Goal: Transaction & Acquisition: Purchase product/service

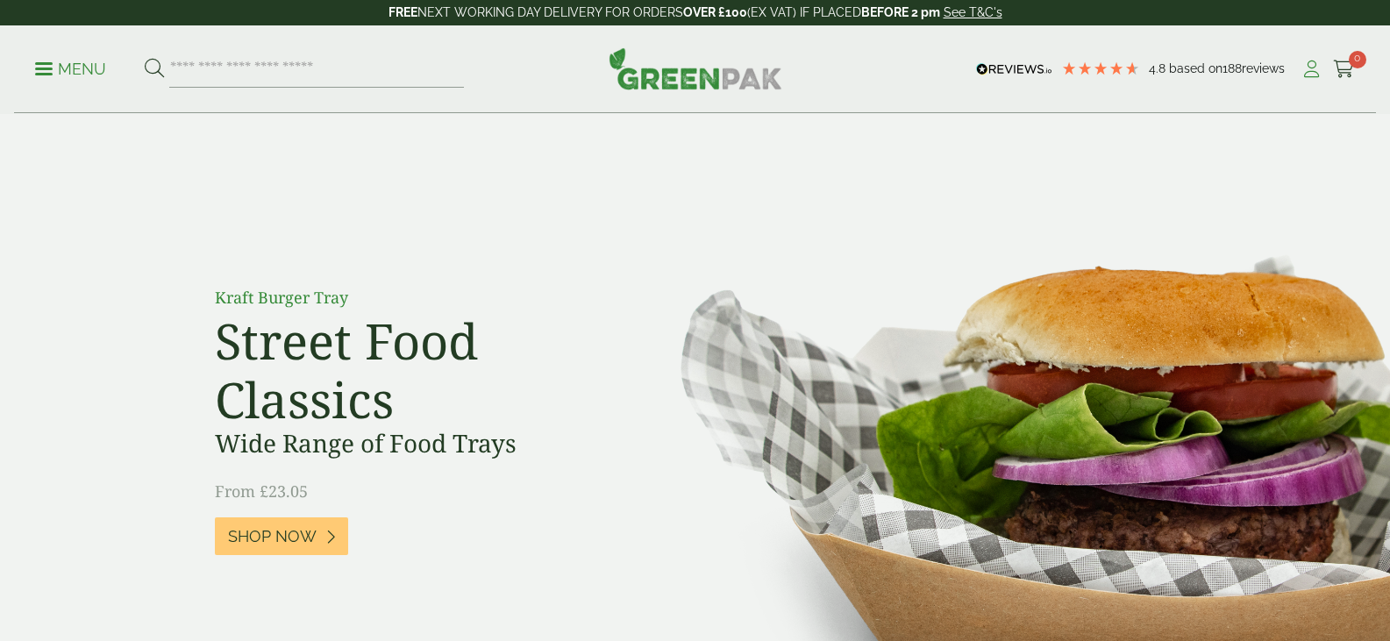
click at [1313, 72] on icon at bounding box center [1311, 69] width 22 height 18
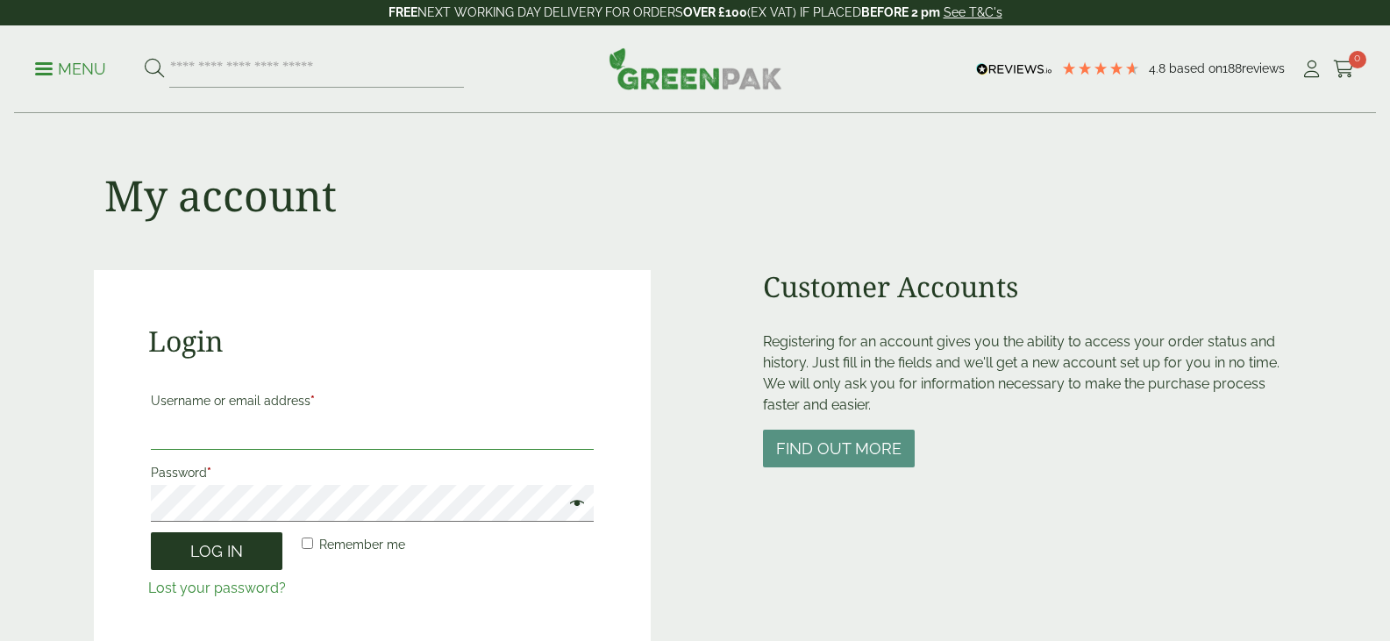
type input "**********"
click at [176, 556] on button "Log in" at bounding box center [217, 551] width 132 height 38
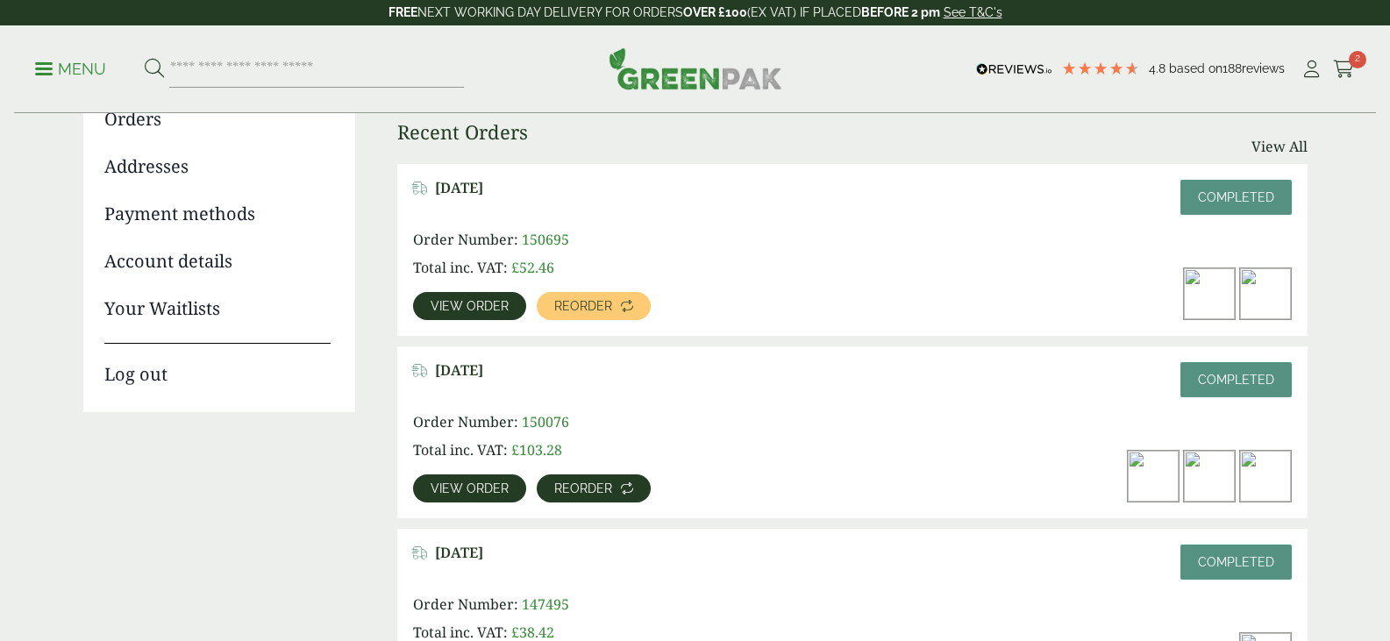
scroll to position [263, 0]
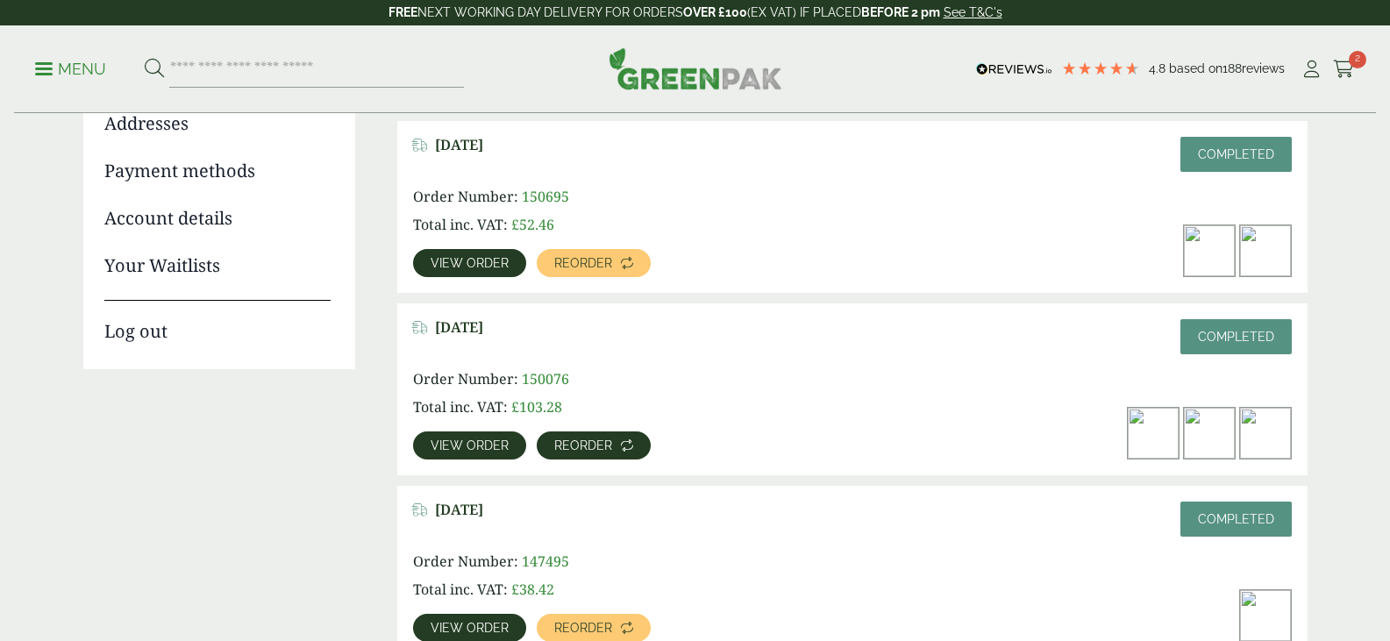
click at [554, 446] on span "Reorder" at bounding box center [583, 445] width 58 height 12
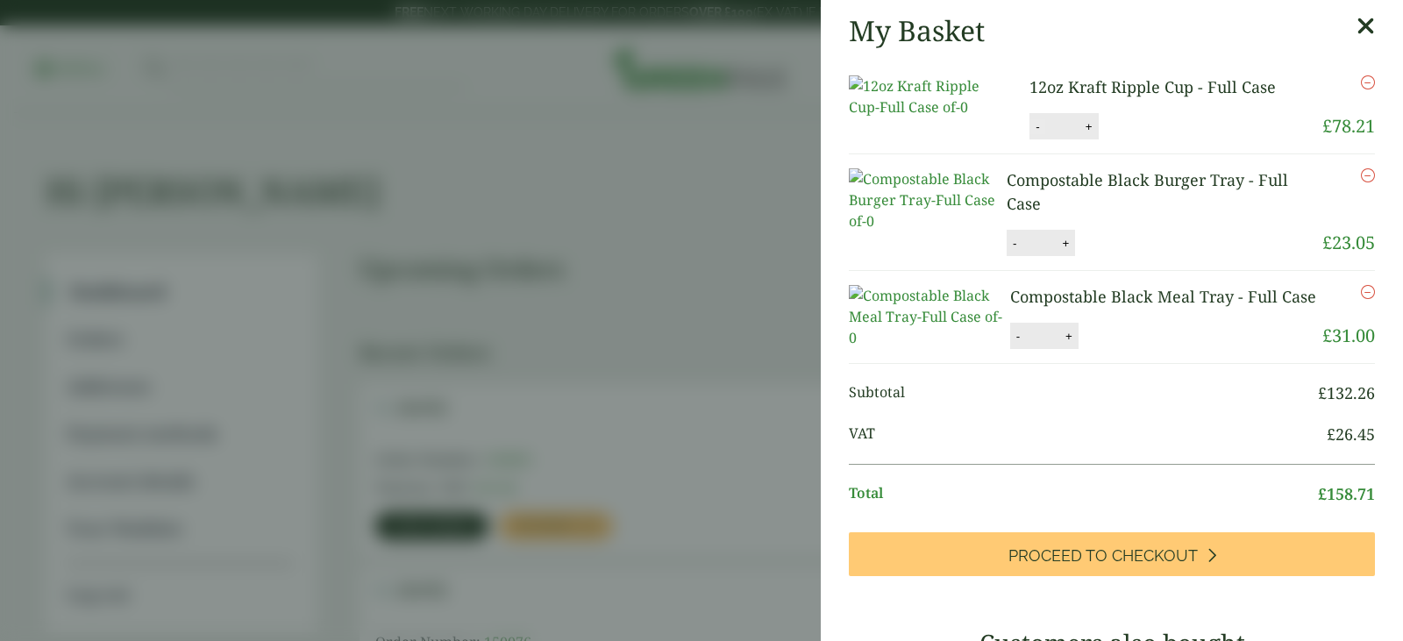
click at [1030, 134] on button "-" at bounding box center [1037, 126] width 14 height 15
type input "*"
click at [1130, 140] on button "Update" at bounding box center [1146, 127] width 88 height 26
click at [1356, 29] on icon at bounding box center [1365, 26] width 18 height 25
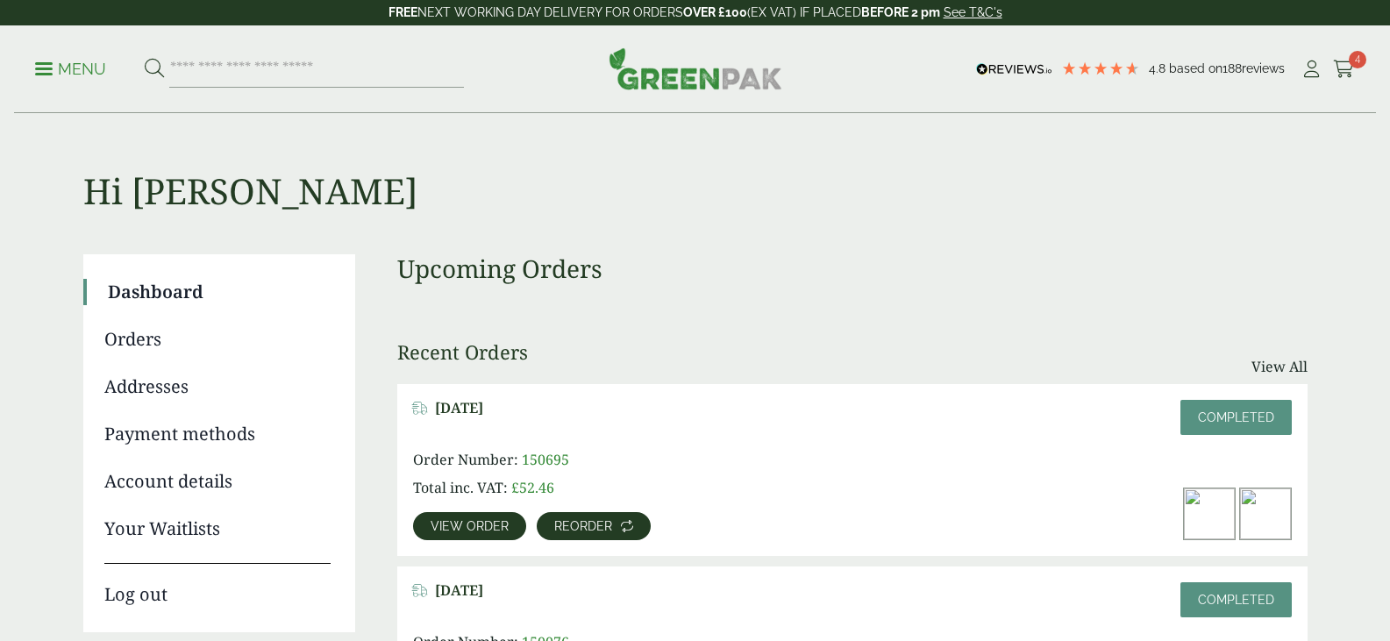
click at [554, 528] on span "Reorder" at bounding box center [583, 526] width 58 height 12
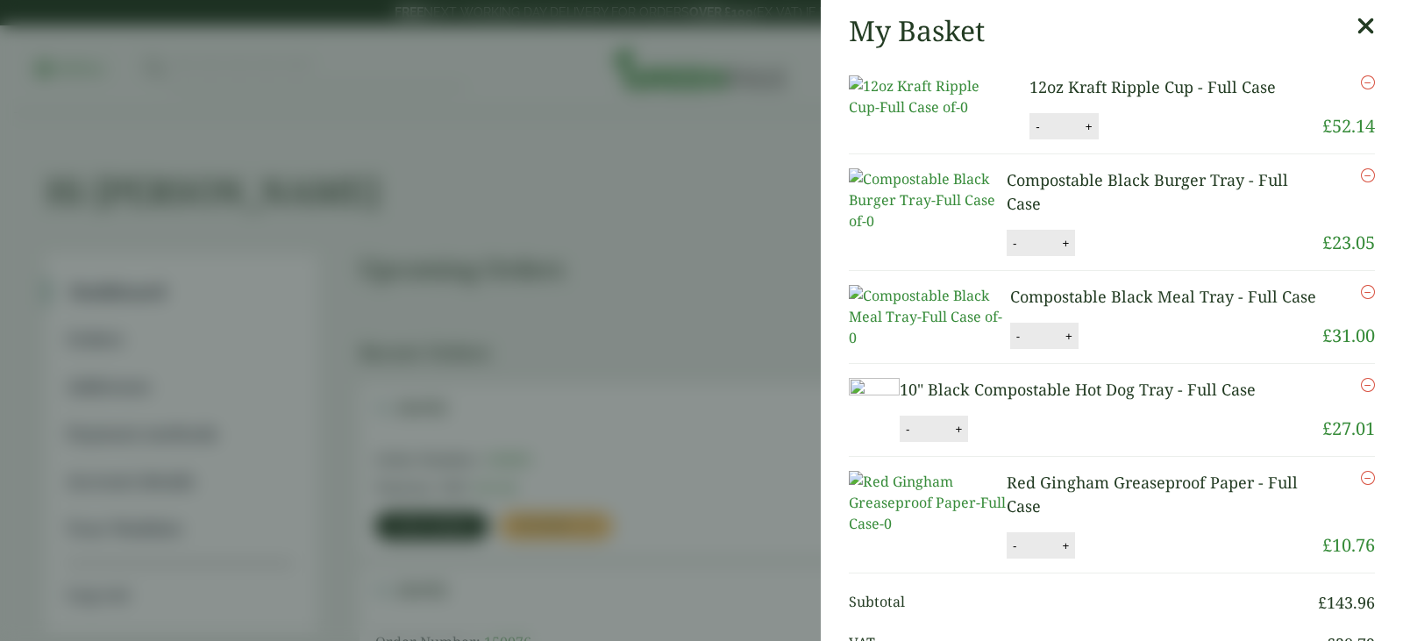
click at [1356, 30] on icon at bounding box center [1365, 26] width 18 height 25
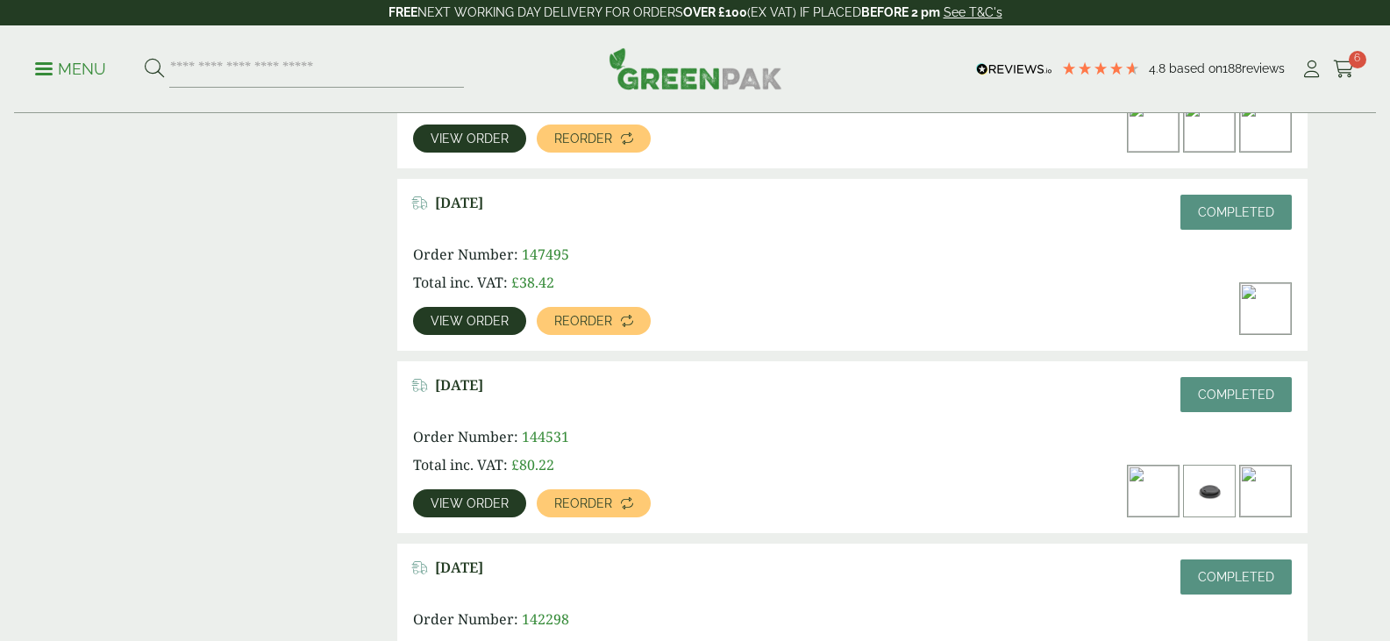
scroll to position [701, 0]
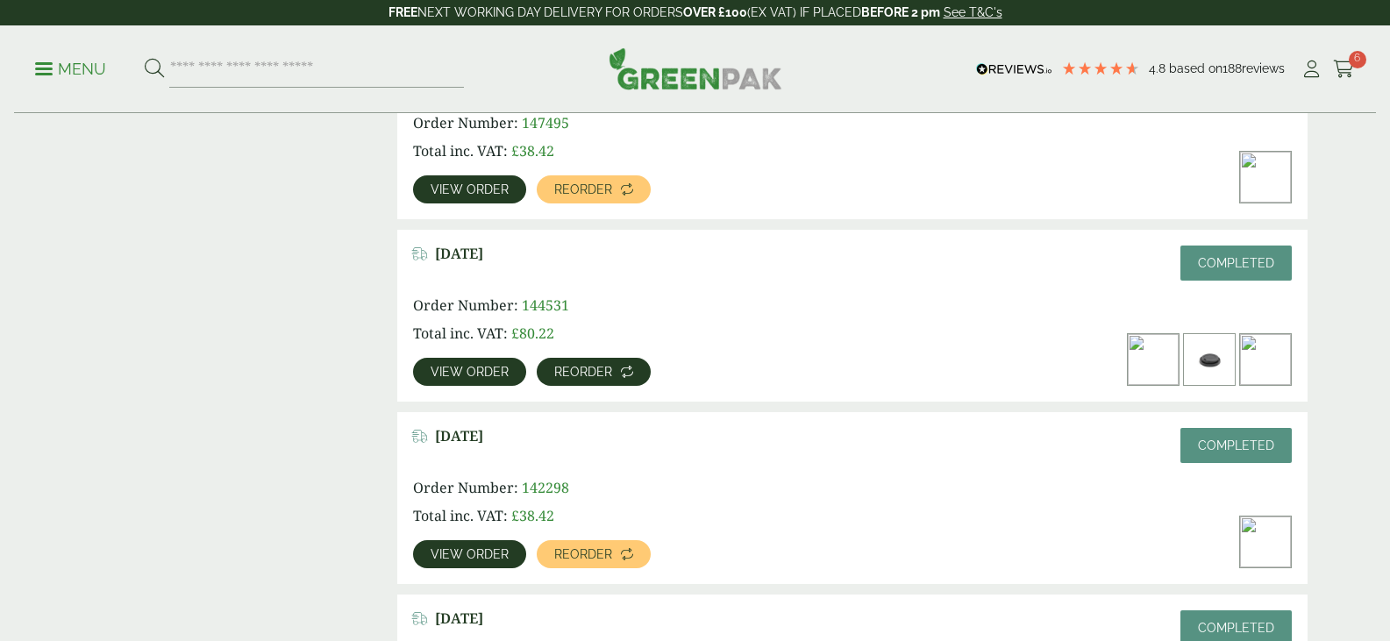
click at [554, 373] on span "Reorder" at bounding box center [583, 372] width 58 height 12
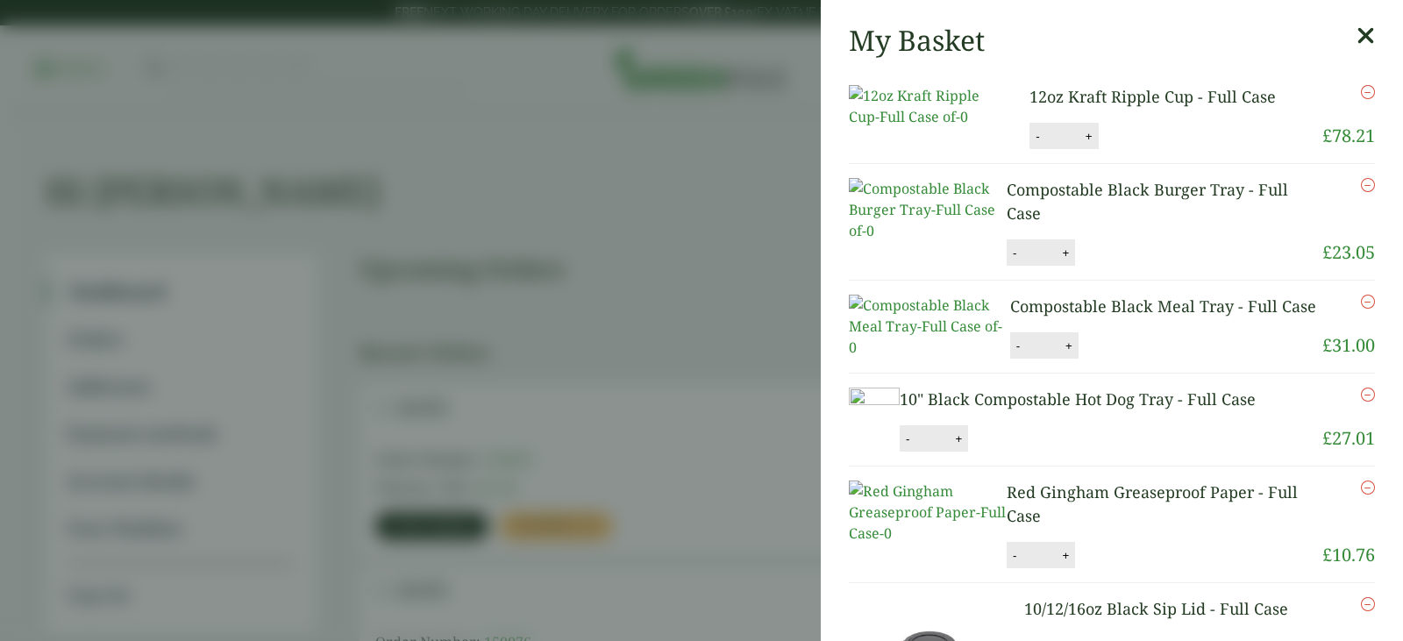
scroll to position [263, 0]
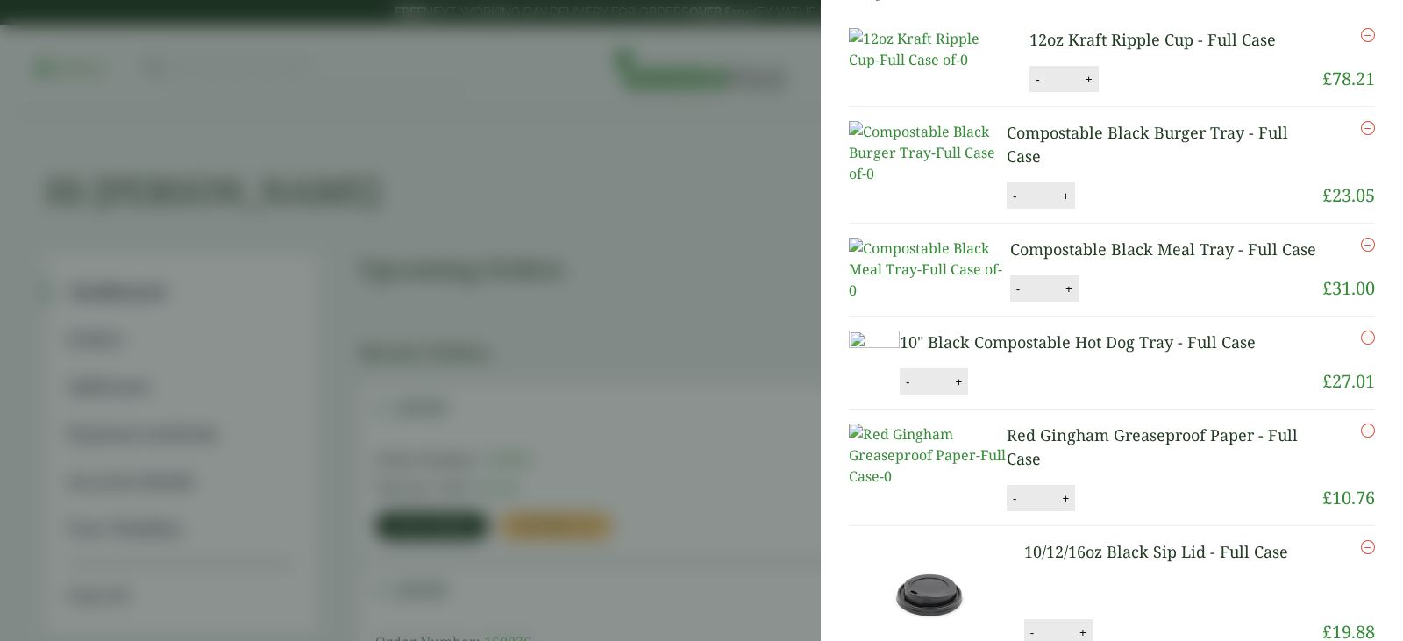
click at [1030, 87] on button "-" at bounding box center [1037, 79] width 14 height 15
type input "*"
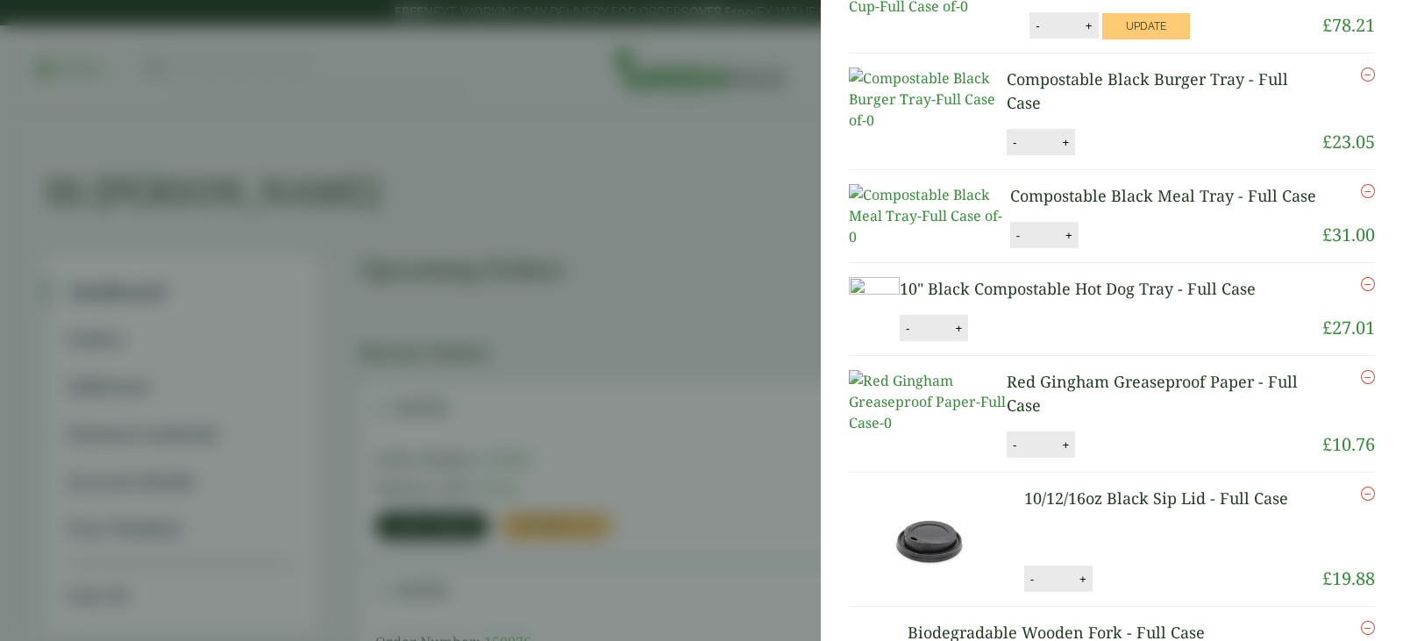
scroll to position [47, 0]
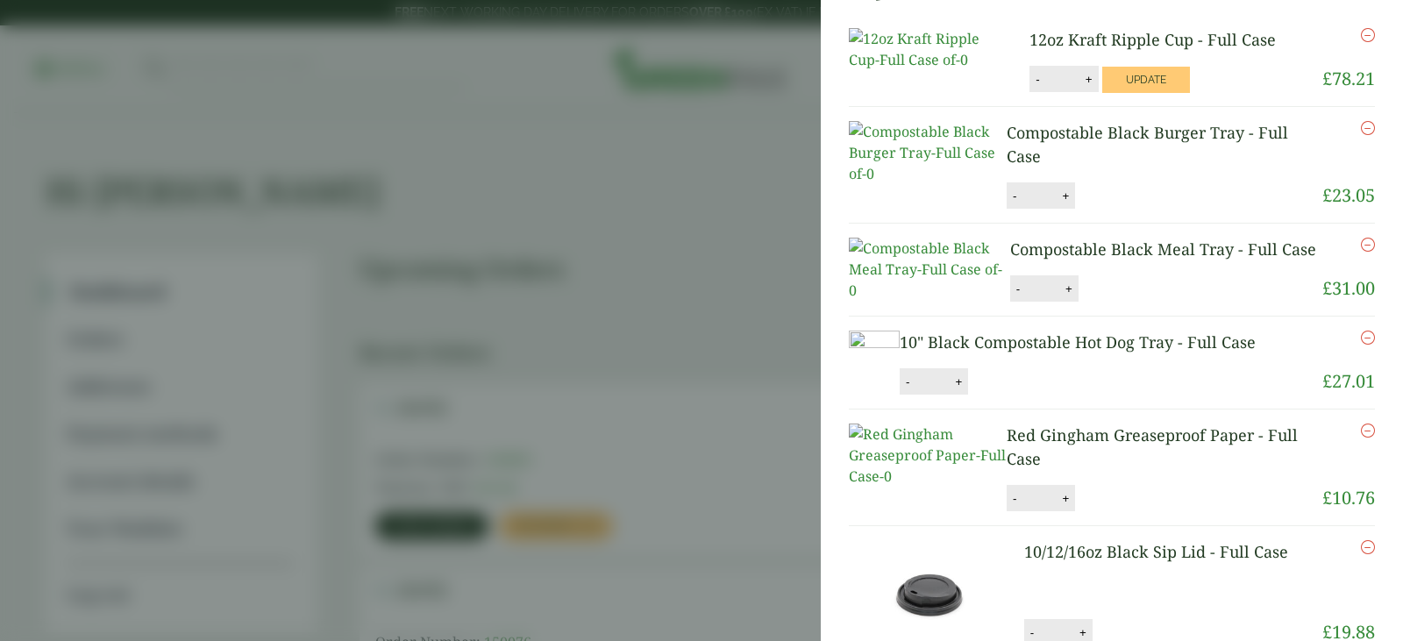
click at [1361, 252] on icon "Remove this item" at bounding box center [1368, 245] width 14 height 14
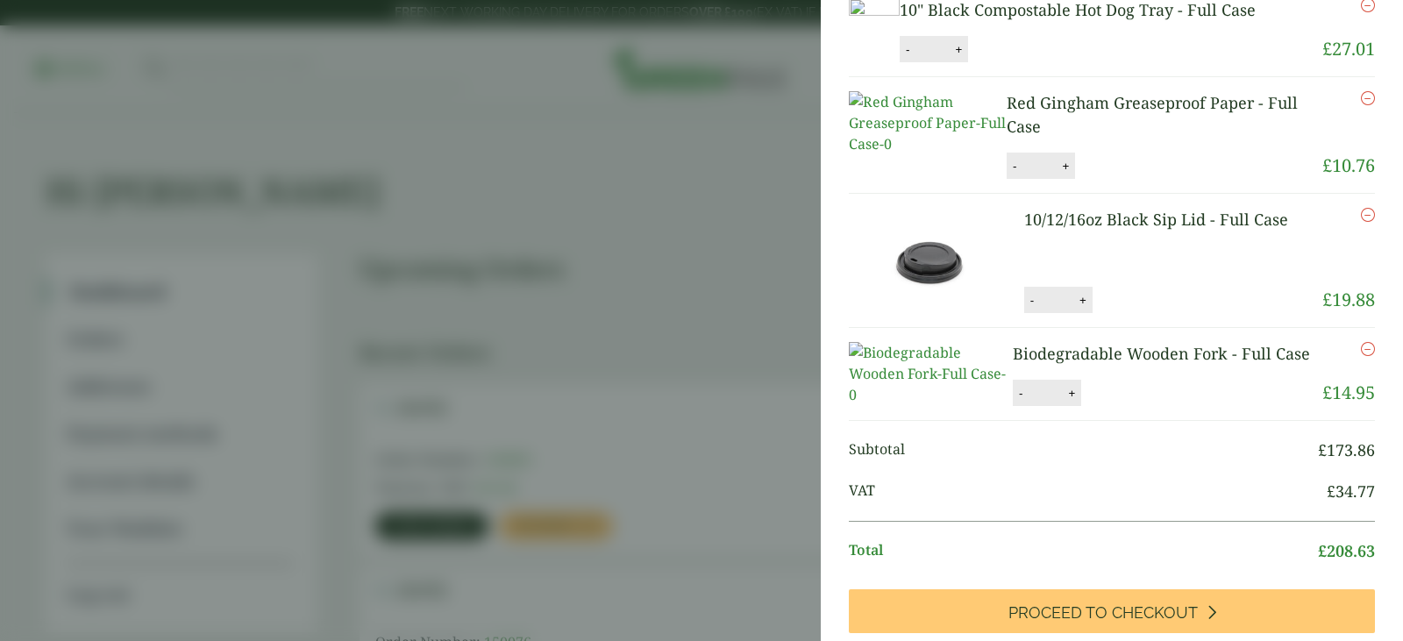
scroll to position [0, 0]
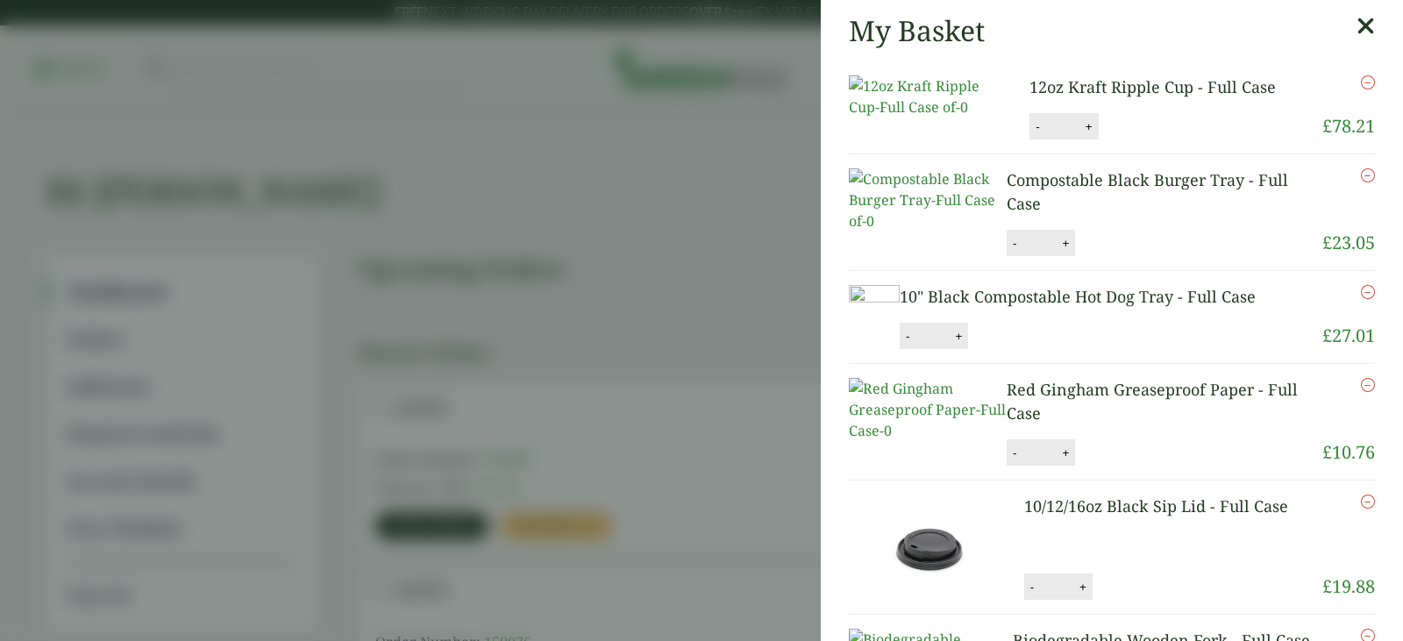
click at [1030, 134] on button "-" at bounding box center [1037, 126] width 14 height 15
type input "*"
click at [1140, 140] on button "Update" at bounding box center [1146, 127] width 88 height 26
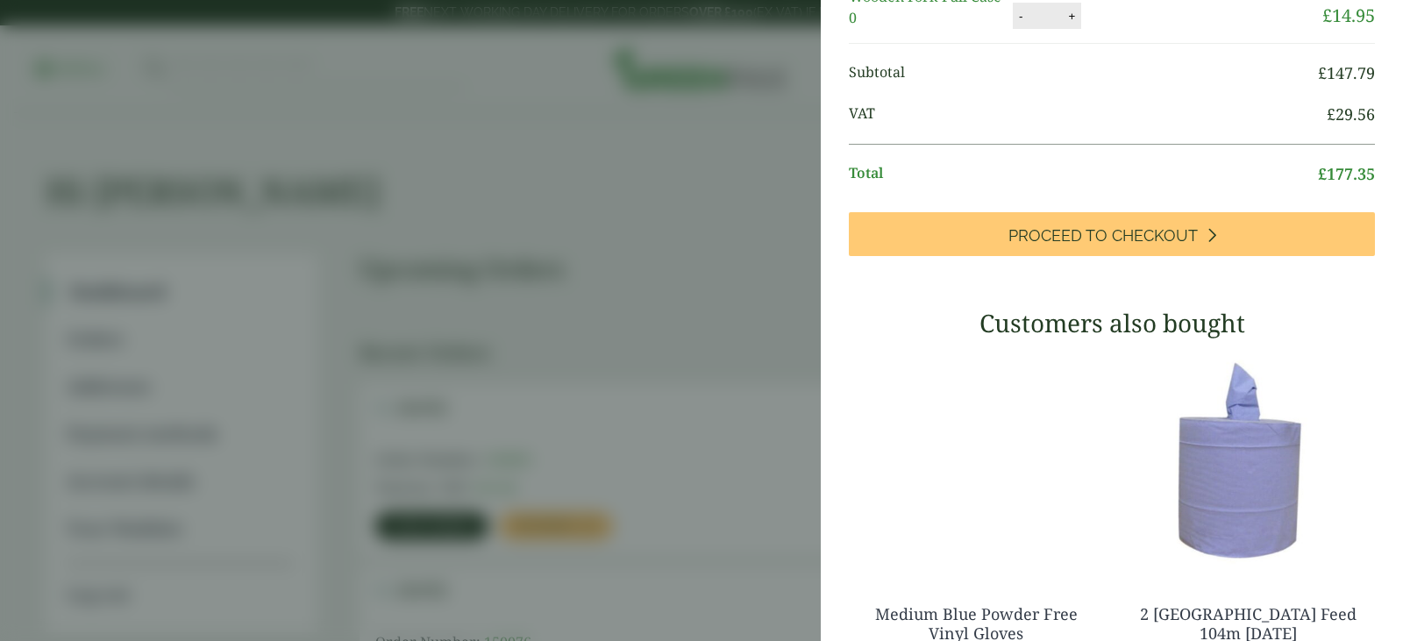
scroll to position [789, 0]
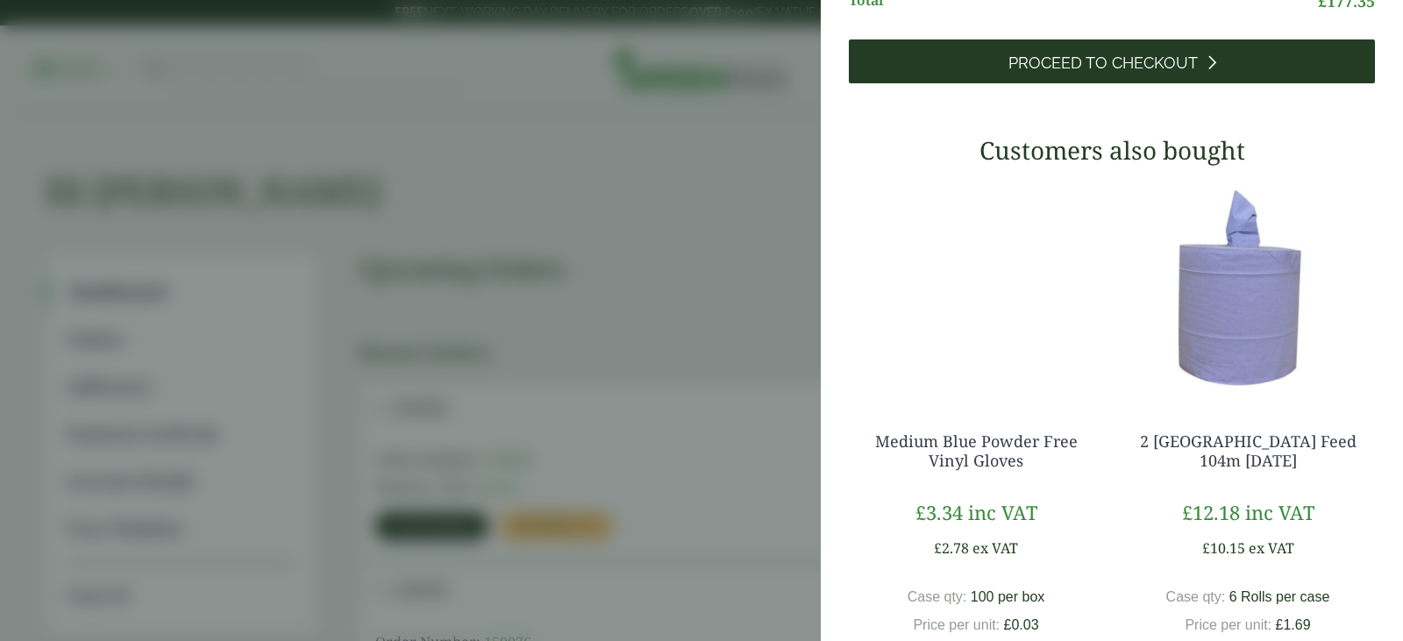
click at [1105, 73] on span "Proceed to Checkout" at bounding box center [1102, 62] width 189 height 19
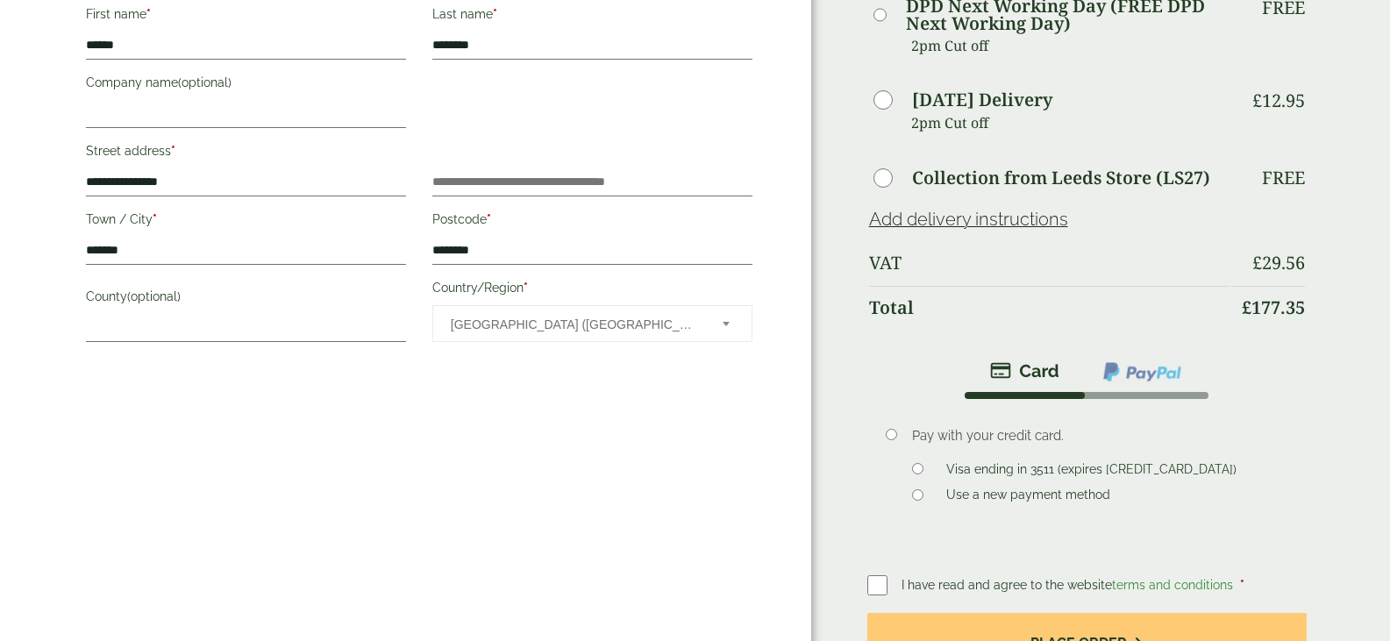
scroll to position [789, 0]
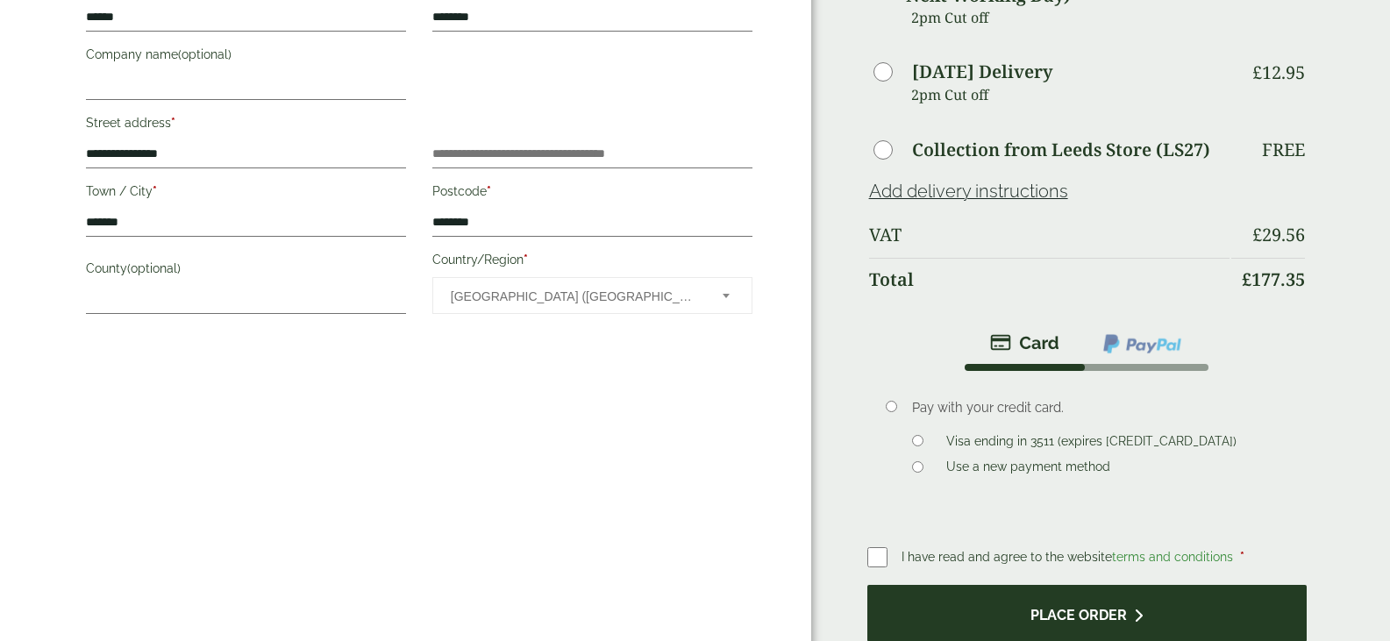
click at [1075, 585] on button "Place order" at bounding box center [1086, 613] width 439 height 57
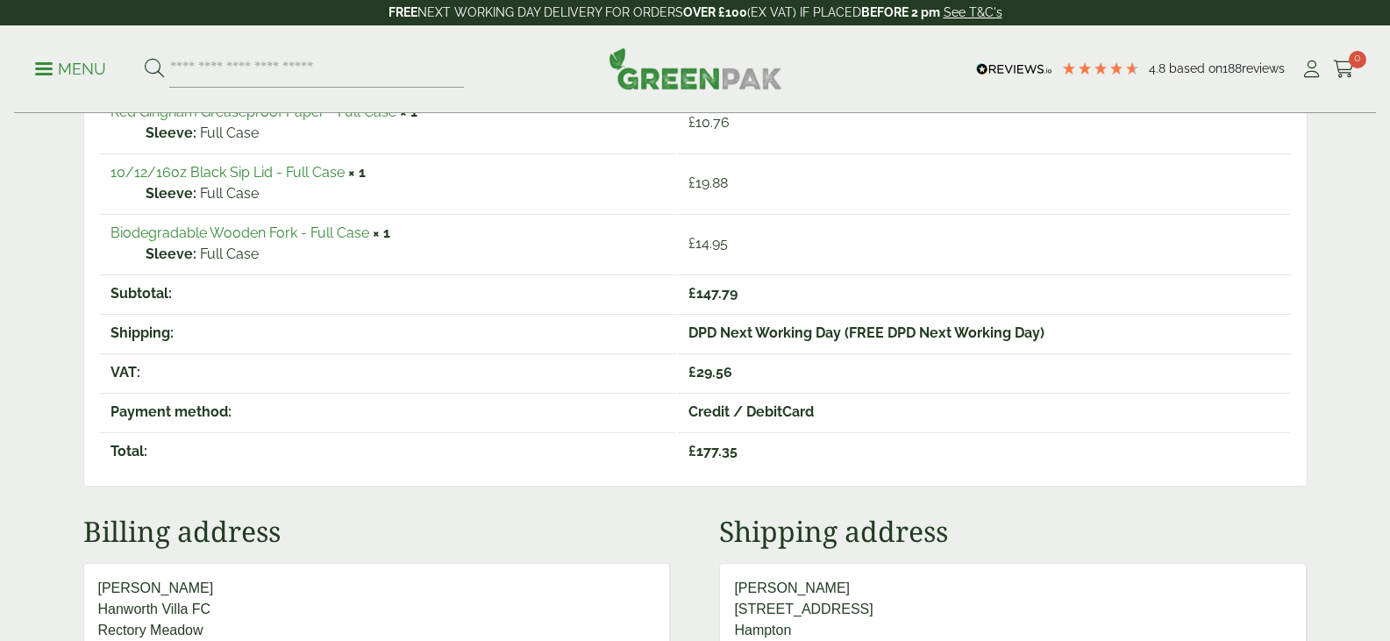
scroll to position [614, 0]
